Goal: Find specific page/section: Find specific page/section

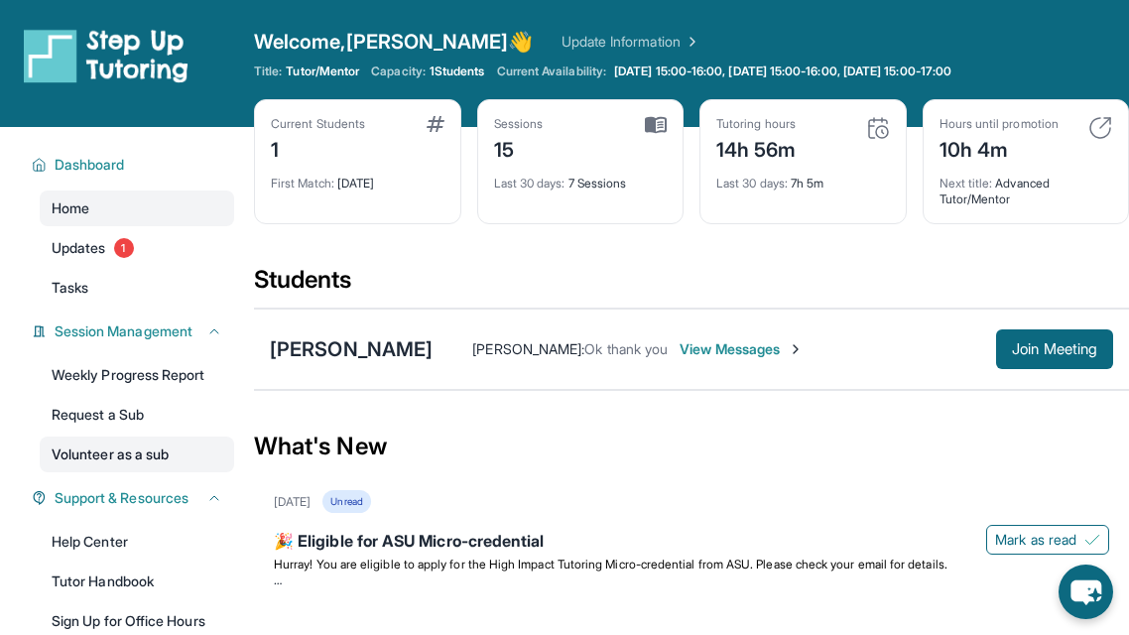
click at [60, 449] on link "Volunteer as a sub" at bounding box center [137, 455] width 195 height 36
